Goal: Task Accomplishment & Management: Manage account settings

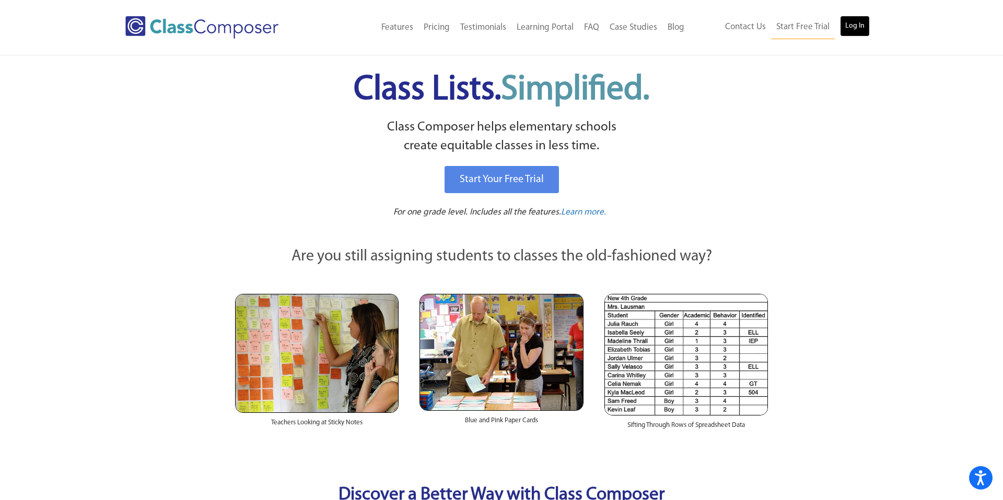
click at [863, 25] on link "Log In" at bounding box center [855, 26] width 30 height 21
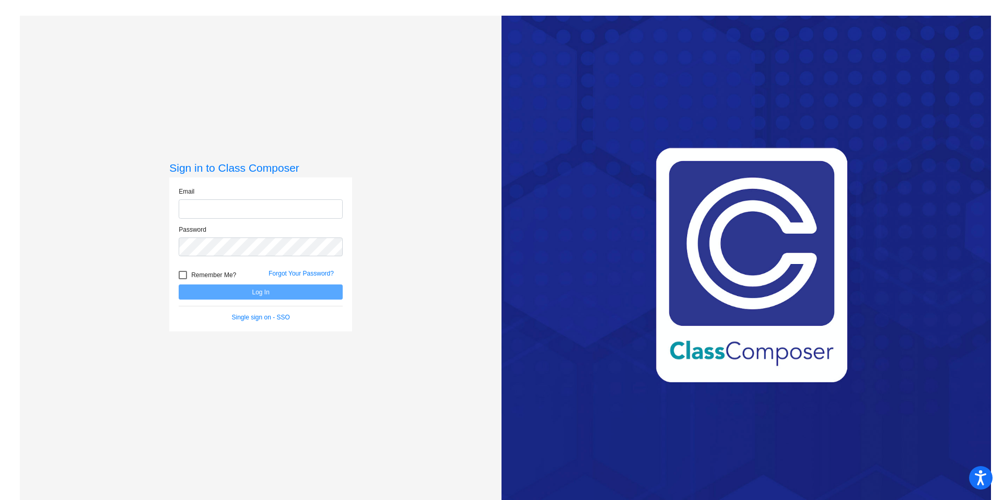
type input "[EMAIL_ADDRESS][PERSON_NAME][DOMAIN_NAME]"
click at [229, 277] on span "Remember Me?" at bounding box center [213, 275] width 45 height 13
click at [183, 279] on input "Remember Me?" at bounding box center [182, 279] width 1 height 1
checkbox input "true"
click at [238, 291] on button "Log In" at bounding box center [261, 292] width 164 height 15
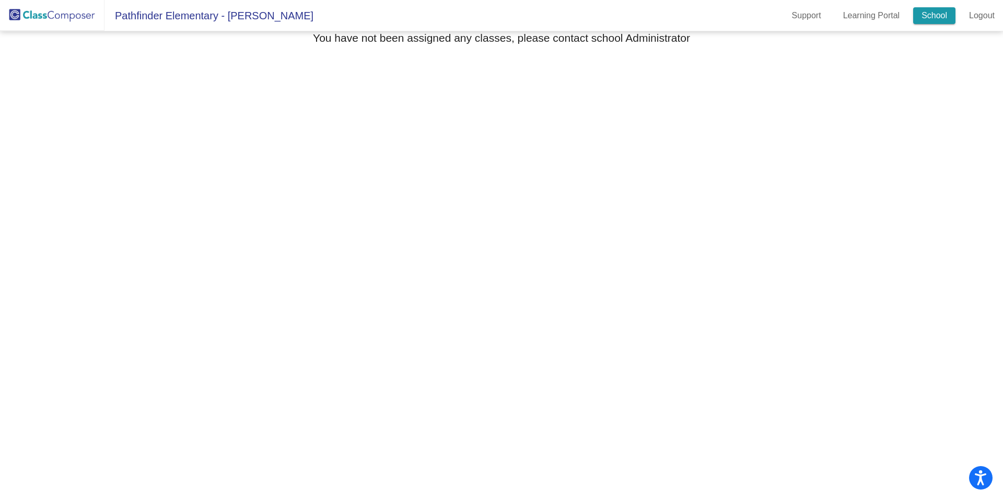
click at [932, 20] on link "School" at bounding box center [934, 15] width 42 height 17
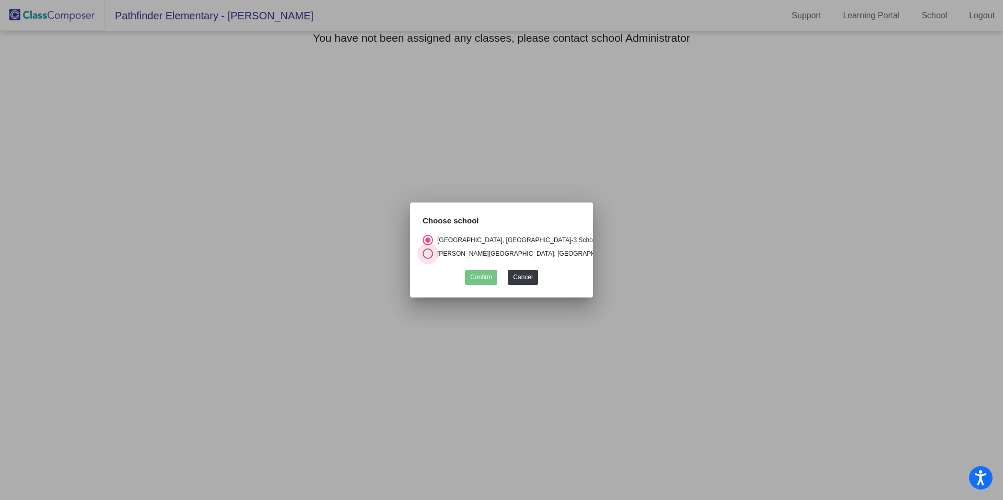
click at [472, 254] on div "[PERSON_NAME][GEOGRAPHIC_DATA], [GEOGRAPHIC_DATA]" at bounding box center [528, 253] width 190 height 9
click at [428, 259] on input "[PERSON_NAME][GEOGRAPHIC_DATA], [GEOGRAPHIC_DATA]" at bounding box center [427, 259] width 1 height 1
radio input "true"
click at [478, 284] on button "Confirm" at bounding box center [481, 277] width 32 height 15
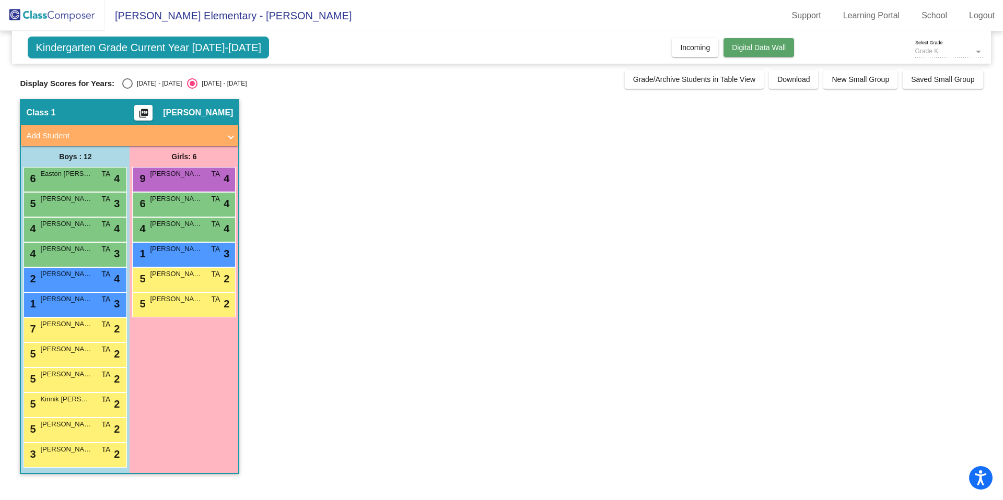
click at [768, 52] on button "Digital Data Wall" at bounding box center [758, 47] width 71 height 19
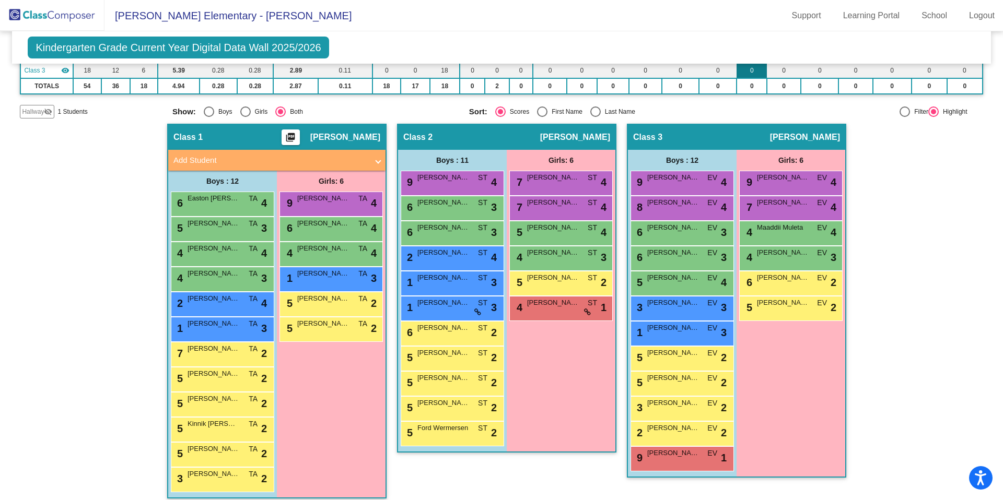
scroll to position [135, 0]
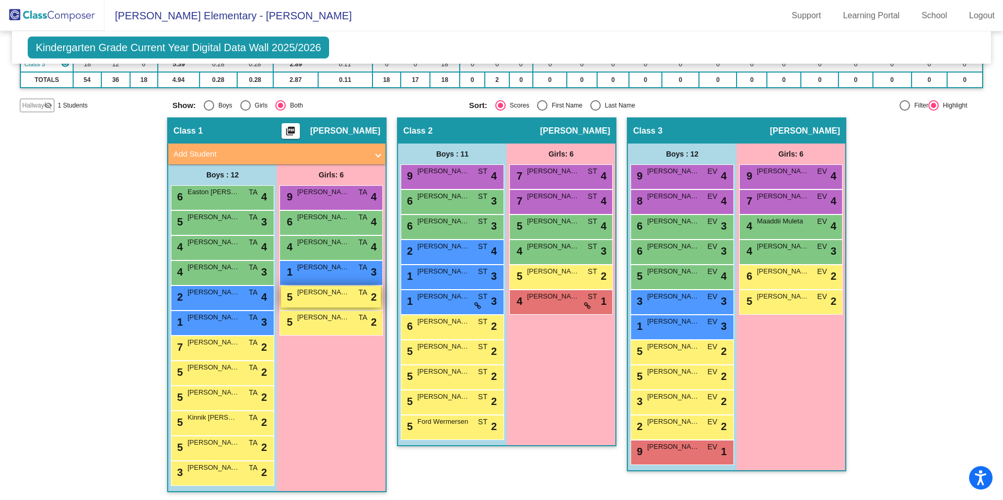
click at [336, 292] on span "[PERSON_NAME]" at bounding box center [323, 292] width 52 height 10
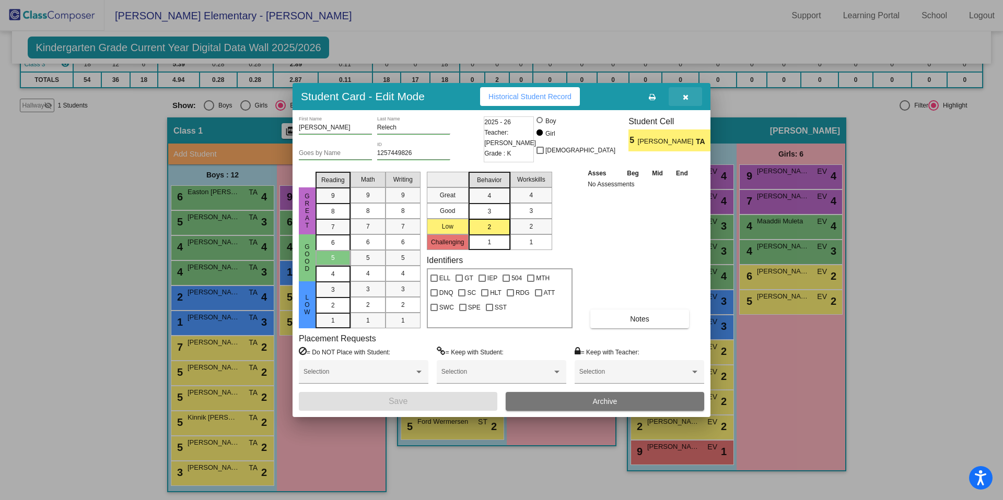
click at [687, 98] on icon "button" at bounding box center [686, 96] width 6 height 7
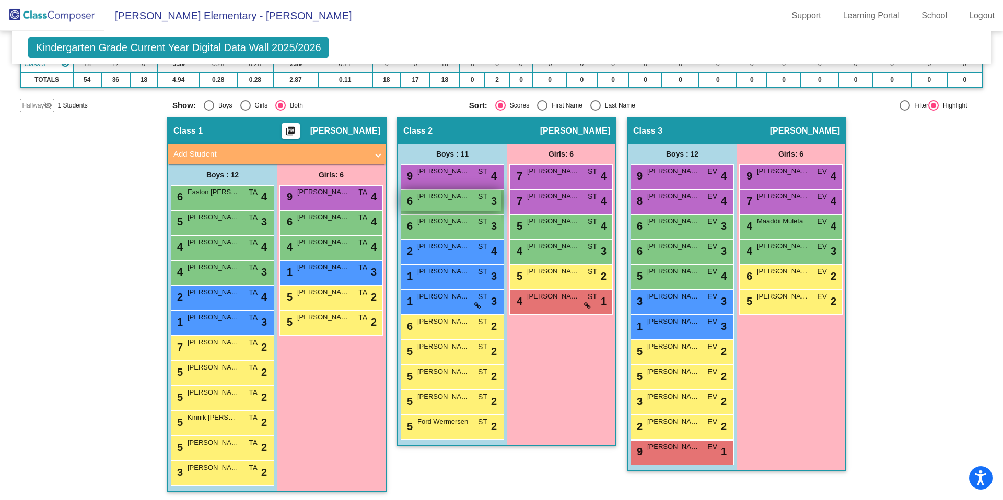
click at [464, 199] on span "[PERSON_NAME]" at bounding box center [443, 196] width 52 height 10
